Goal: Task Accomplishment & Management: Use online tool/utility

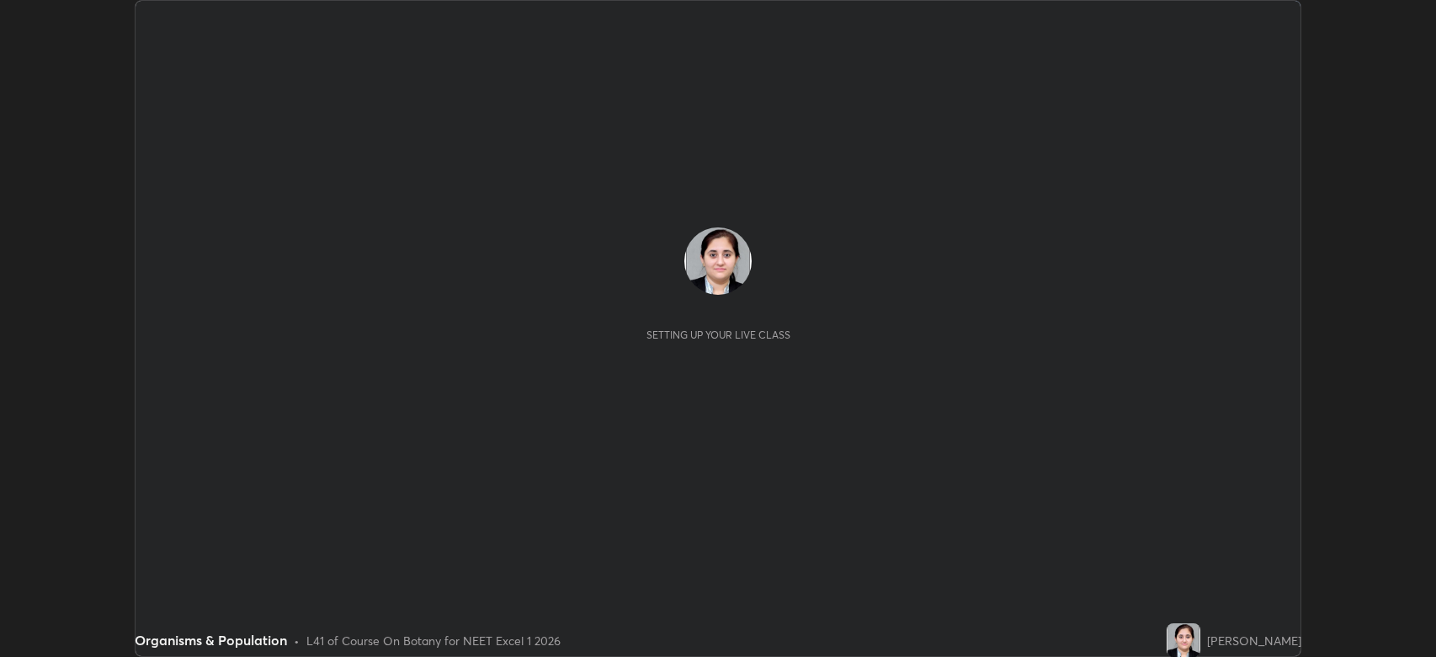
scroll to position [657, 1436]
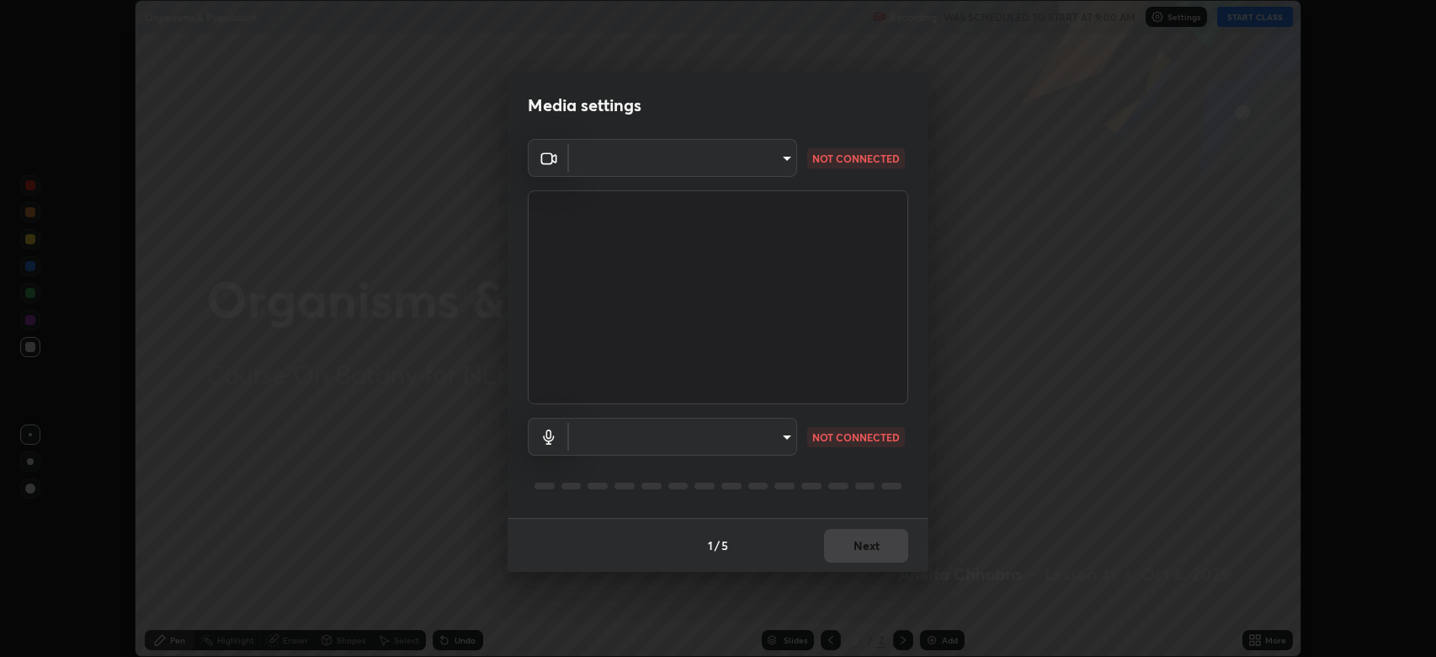
type input "794d03a334ab6cf92daa4269f68d25c817b6d7b5e31d9684855891884d0ab025"
type input "communications"
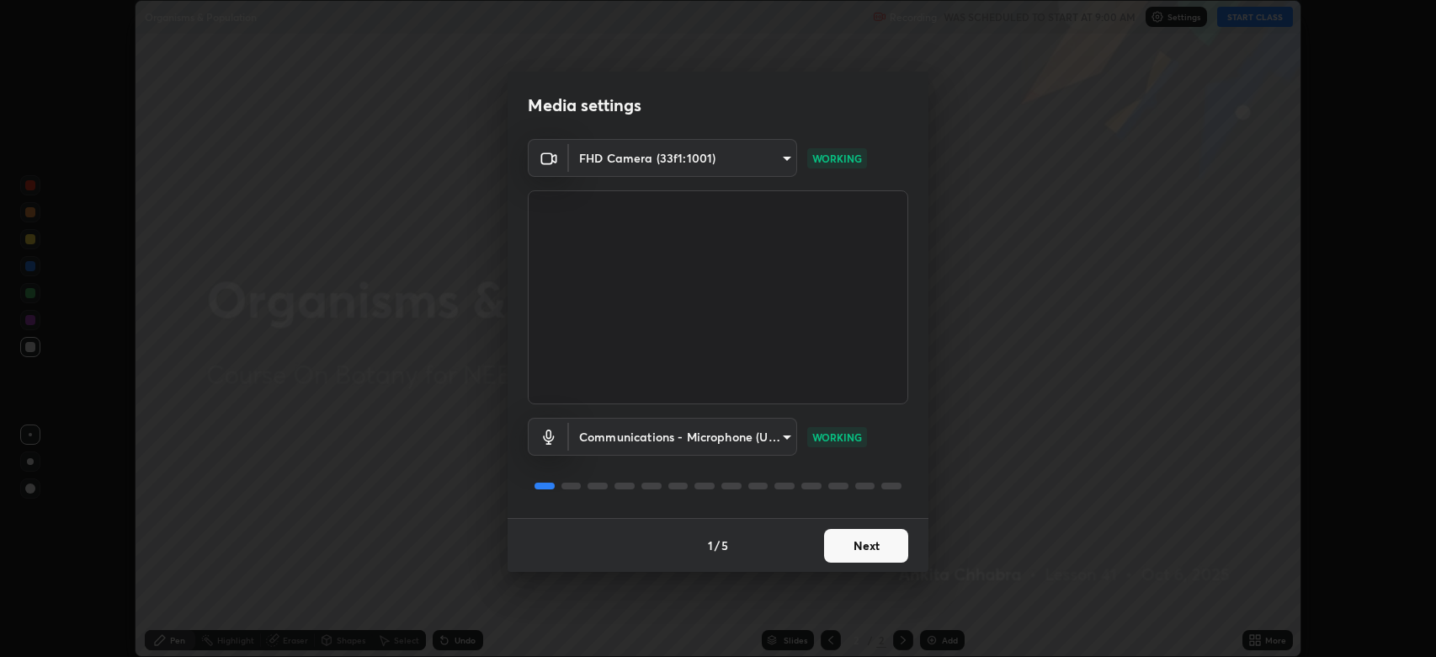
click at [859, 545] on button "Next" at bounding box center [866, 546] width 84 height 34
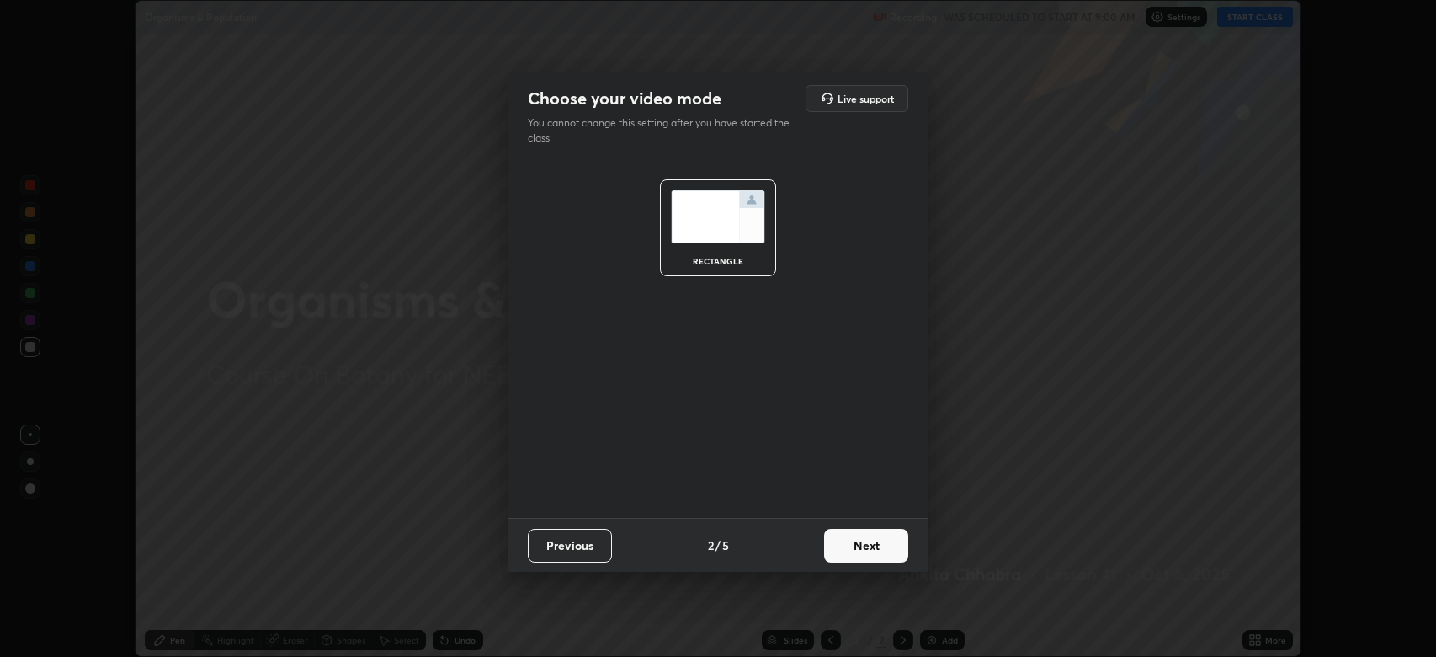
click at [855, 547] on button "Next" at bounding box center [866, 546] width 84 height 34
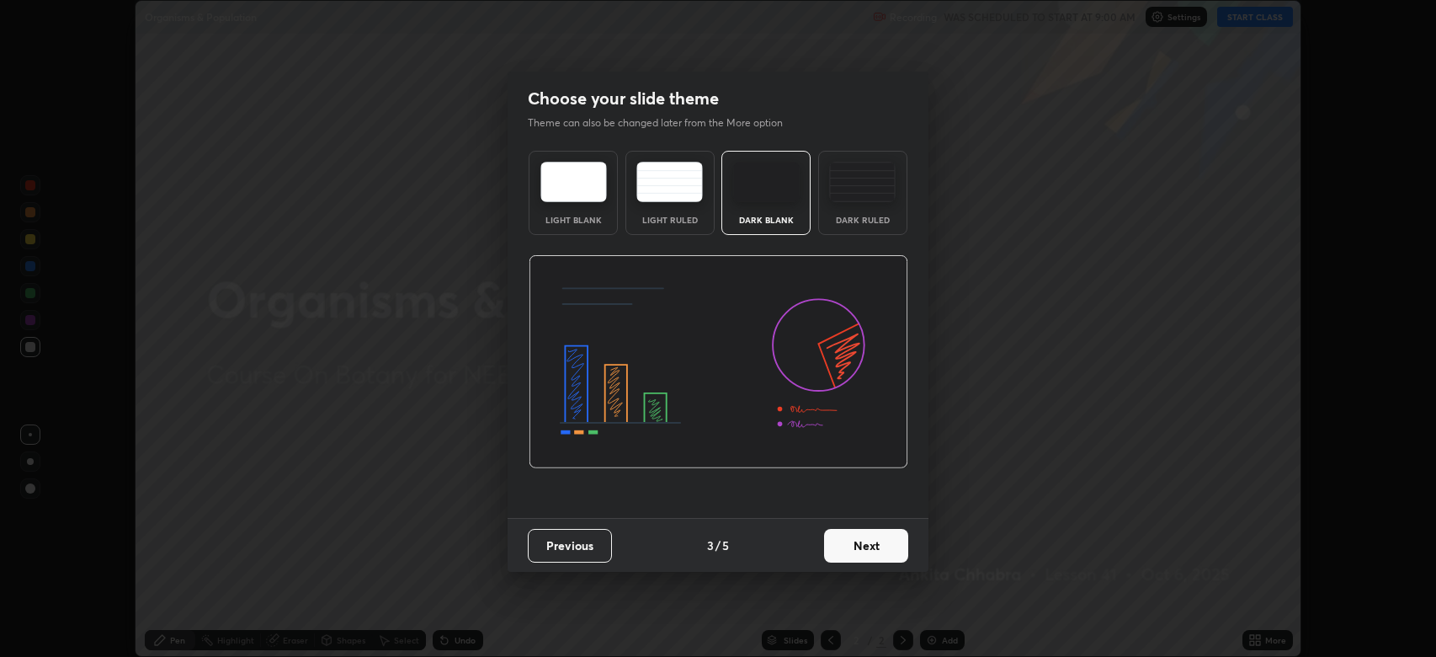
click at [855, 547] on button "Next" at bounding box center [866, 546] width 84 height 34
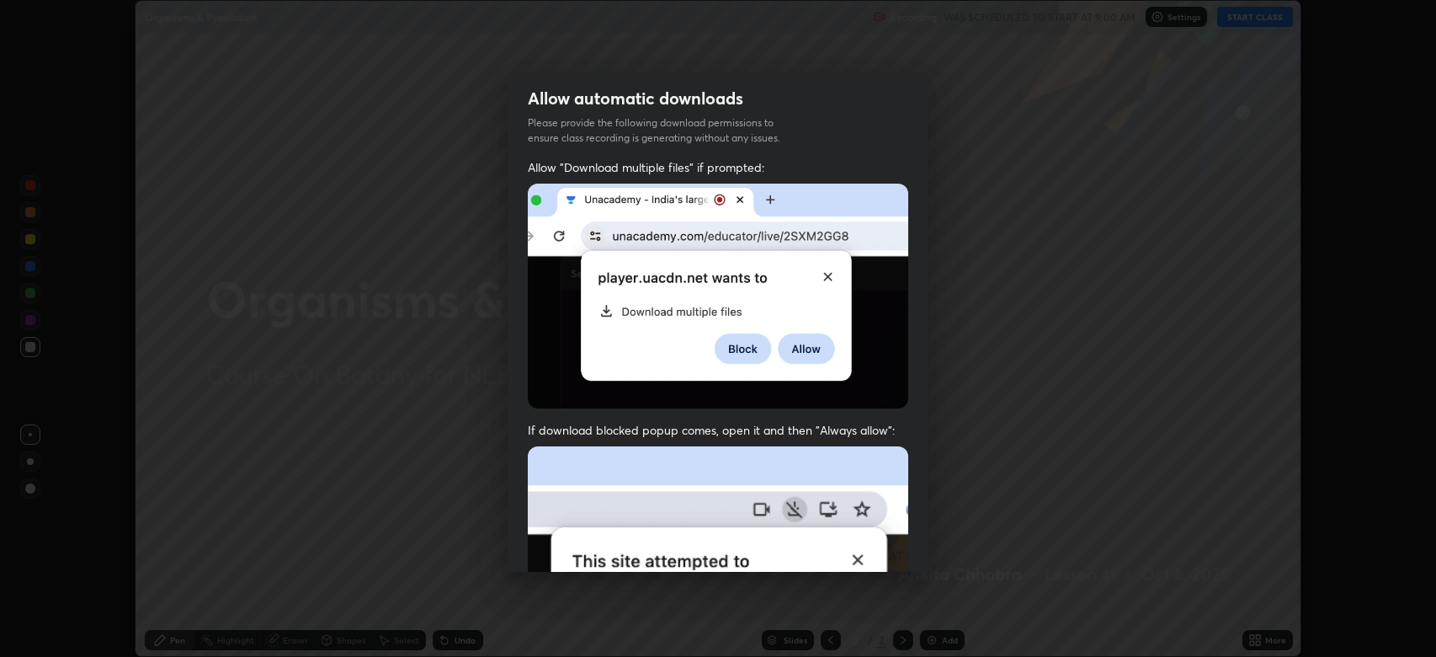
click at [855, 547] on img at bounding box center [718, 630] width 380 height 368
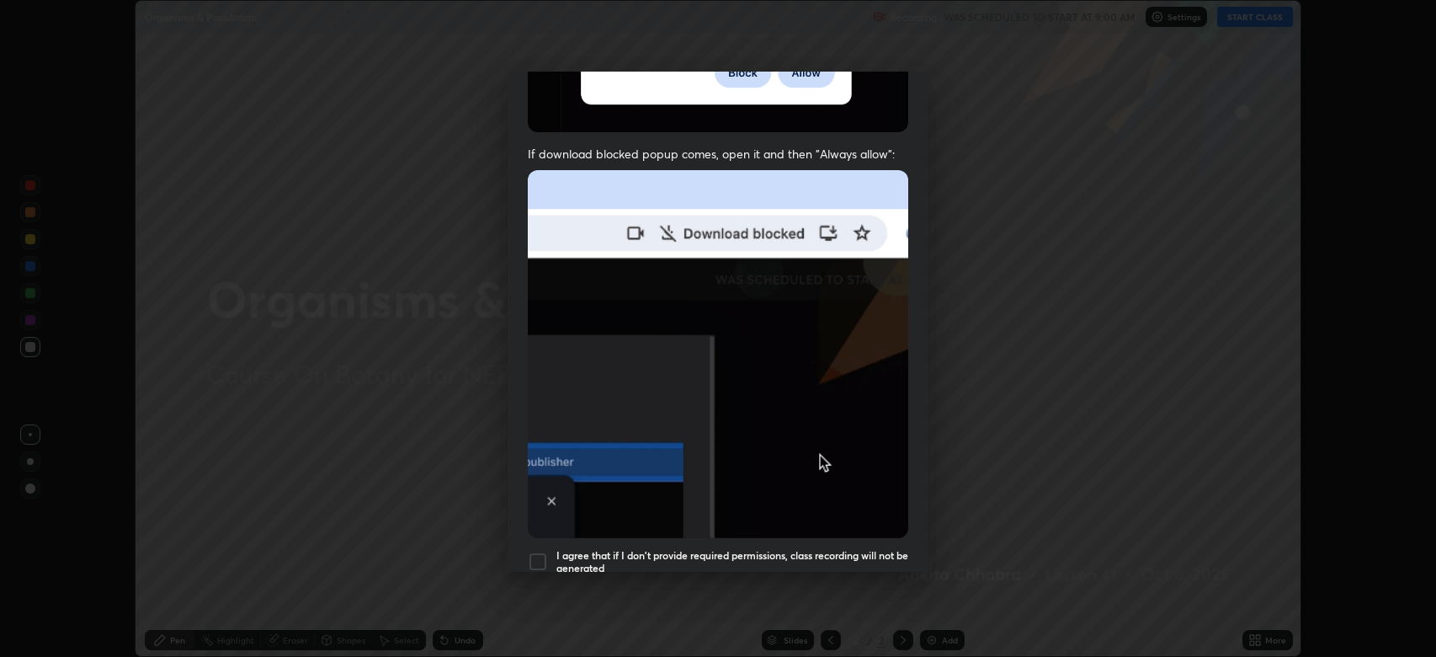
scroll to position [342, 0]
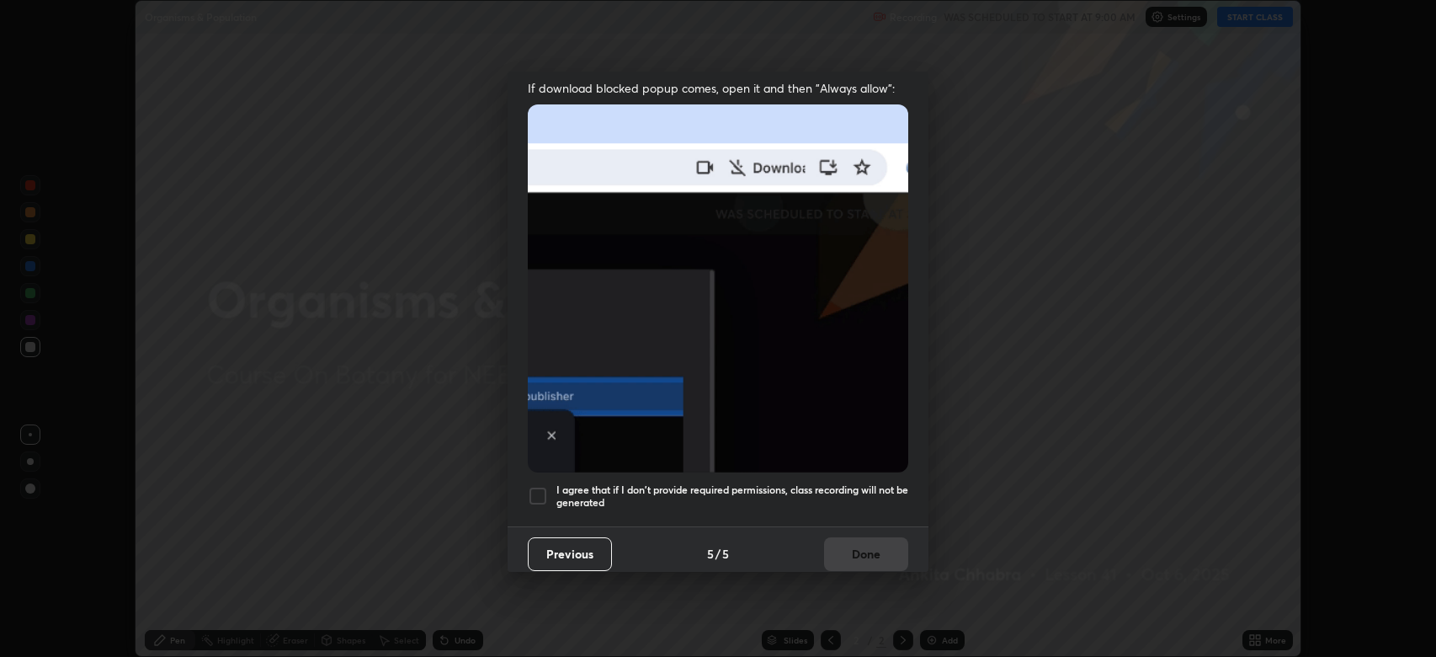
click at [529, 486] on div at bounding box center [538, 496] width 20 height 20
click at [877, 540] on button "Done" at bounding box center [866, 554] width 84 height 34
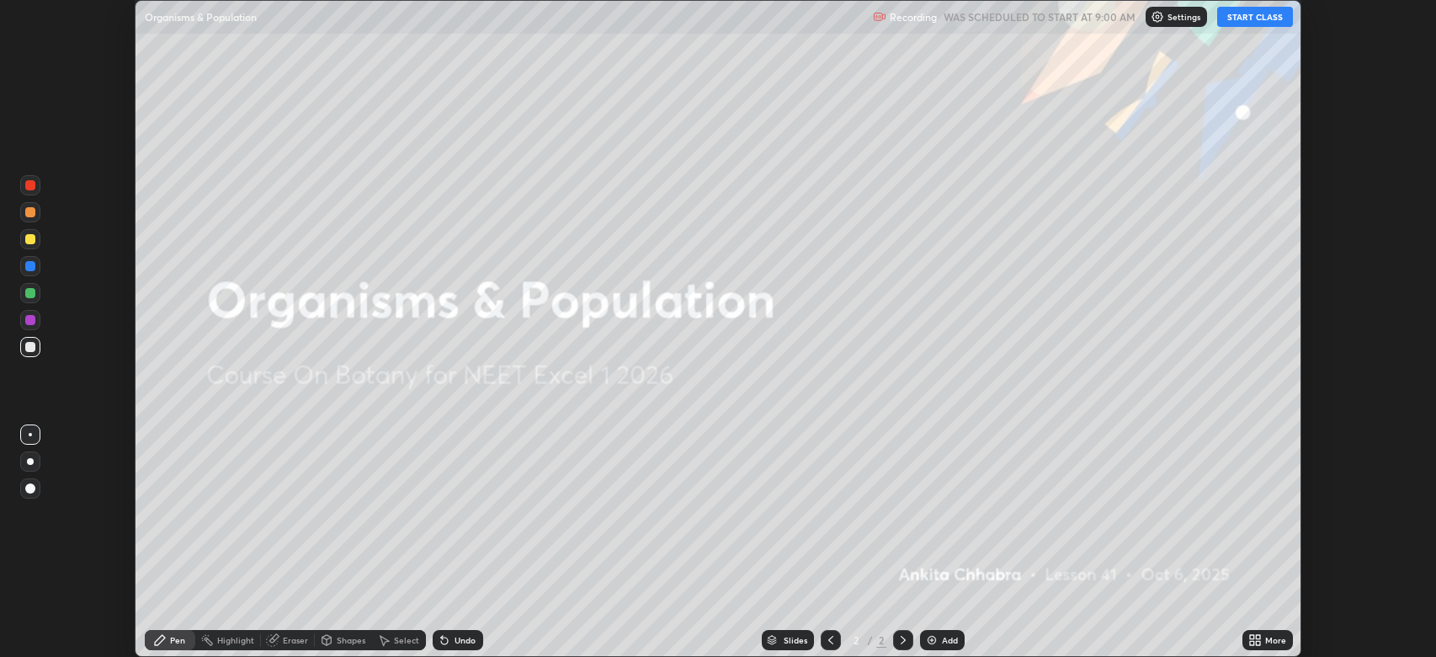
click at [1256, 17] on button "START CLASS" at bounding box center [1255, 17] width 76 height 20
